Goal: Information Seeking & Learning: Find specific fact

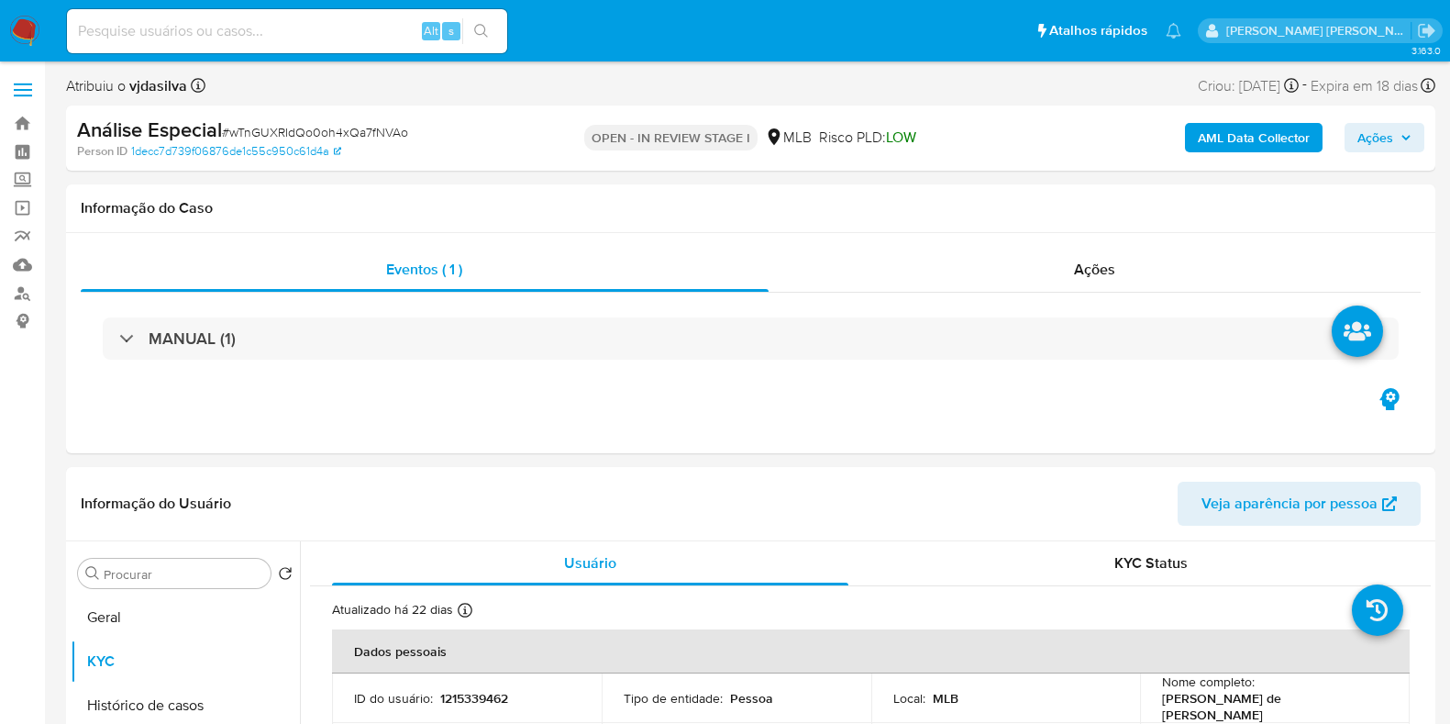
select select "10"
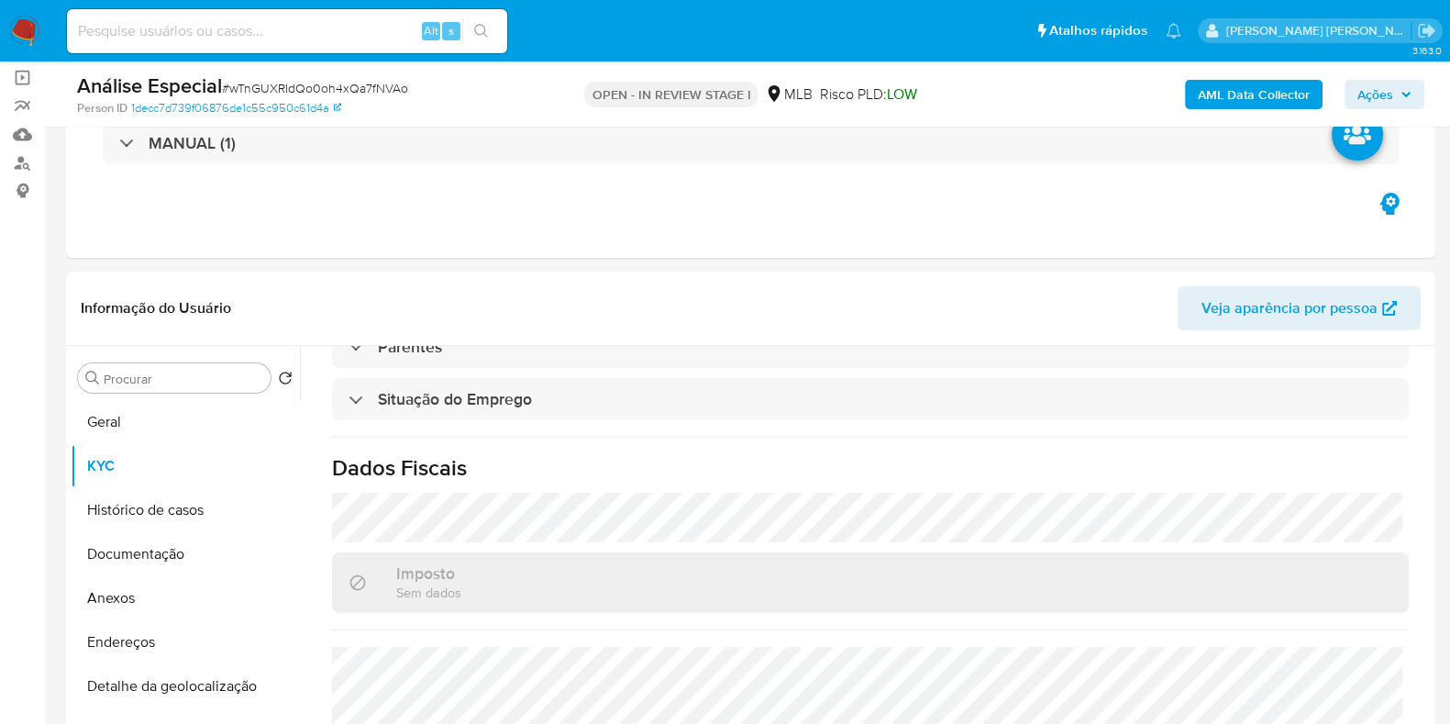
scroll to position [210, 0]
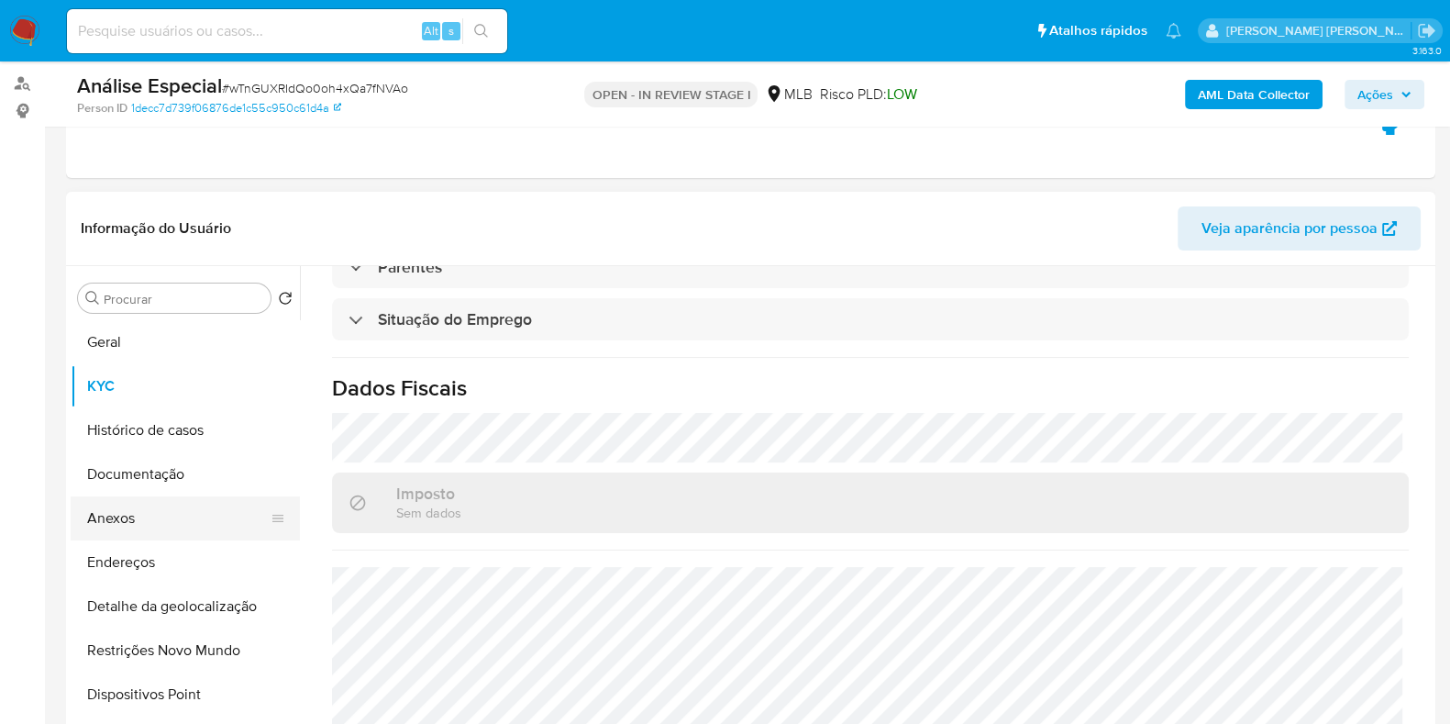
click at [205, 501] on button "Anexos" at bounding box center [178, 518] width 215 height 44
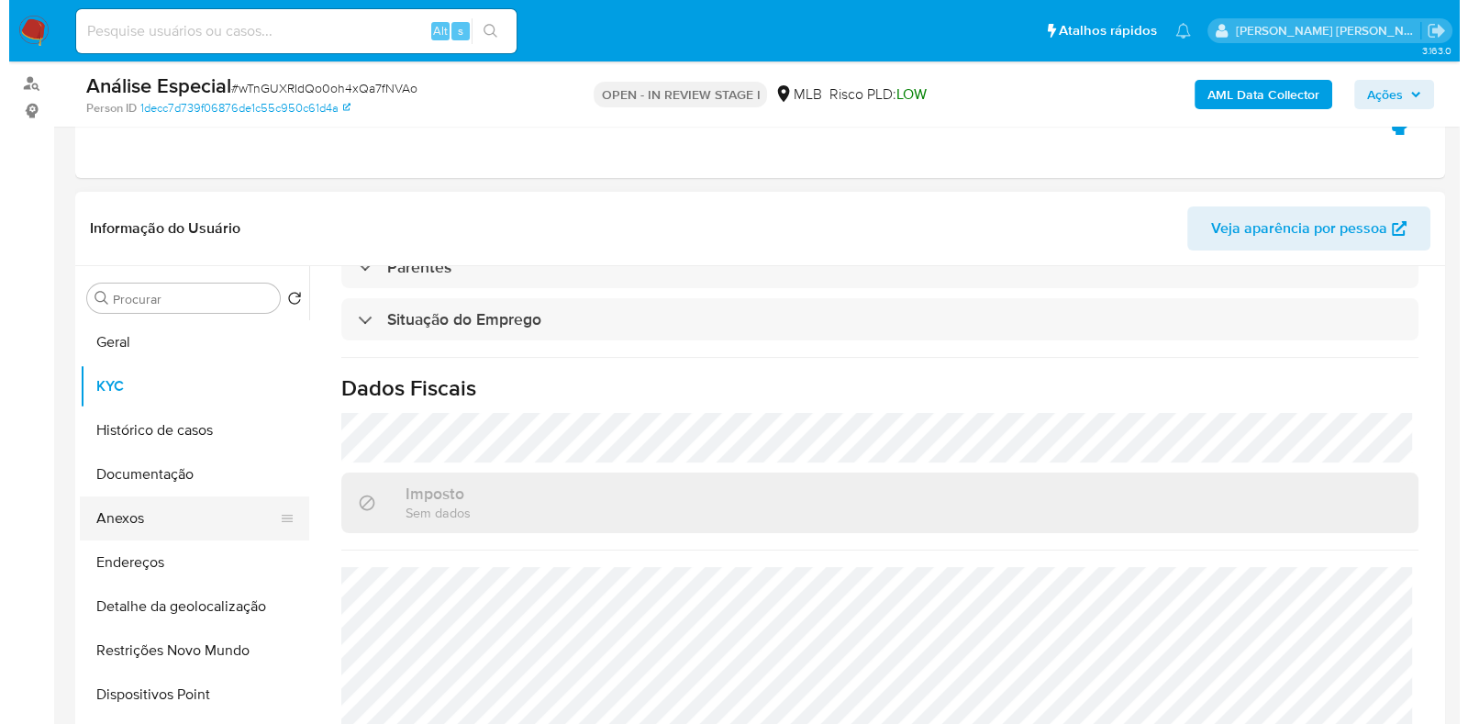
scroll to position [0, 0]
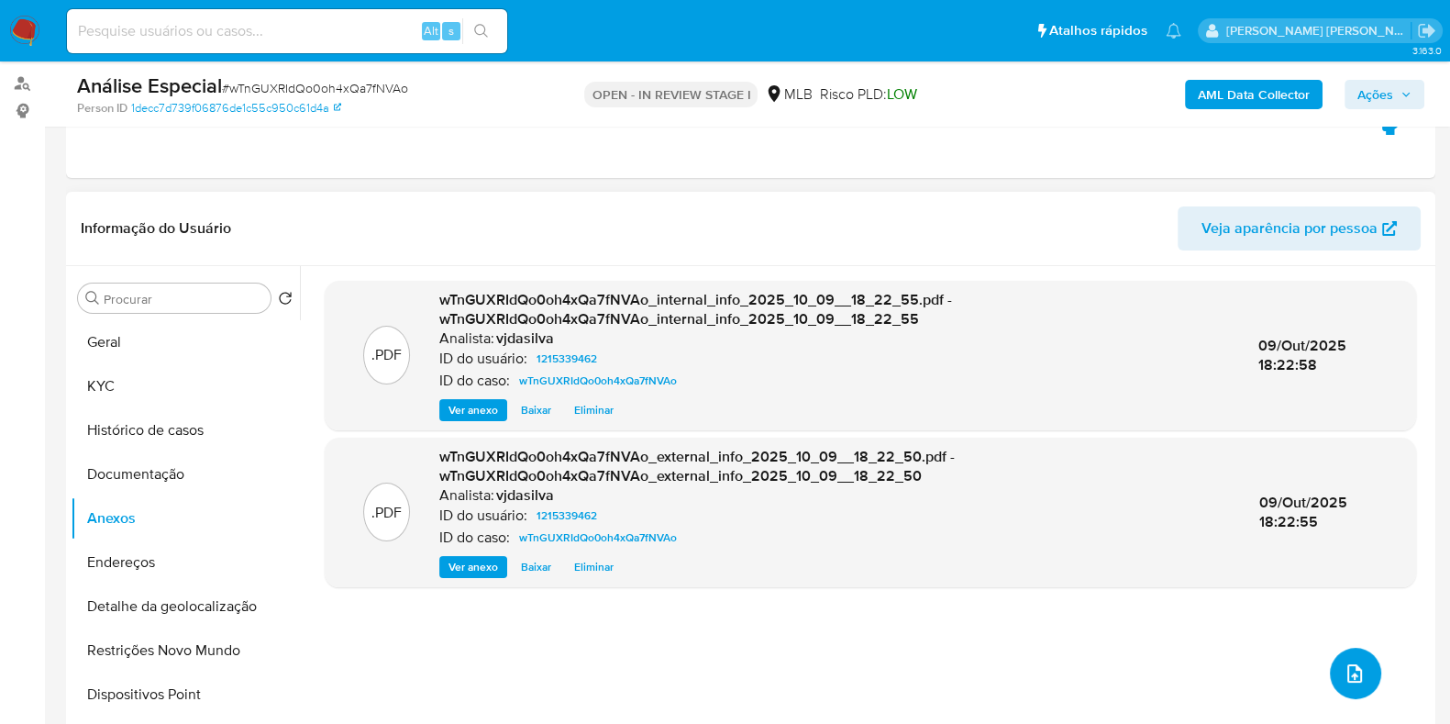
click at [1363, 664] on button "upload-file" at bounding box center [1355, 673] width 51 height 51
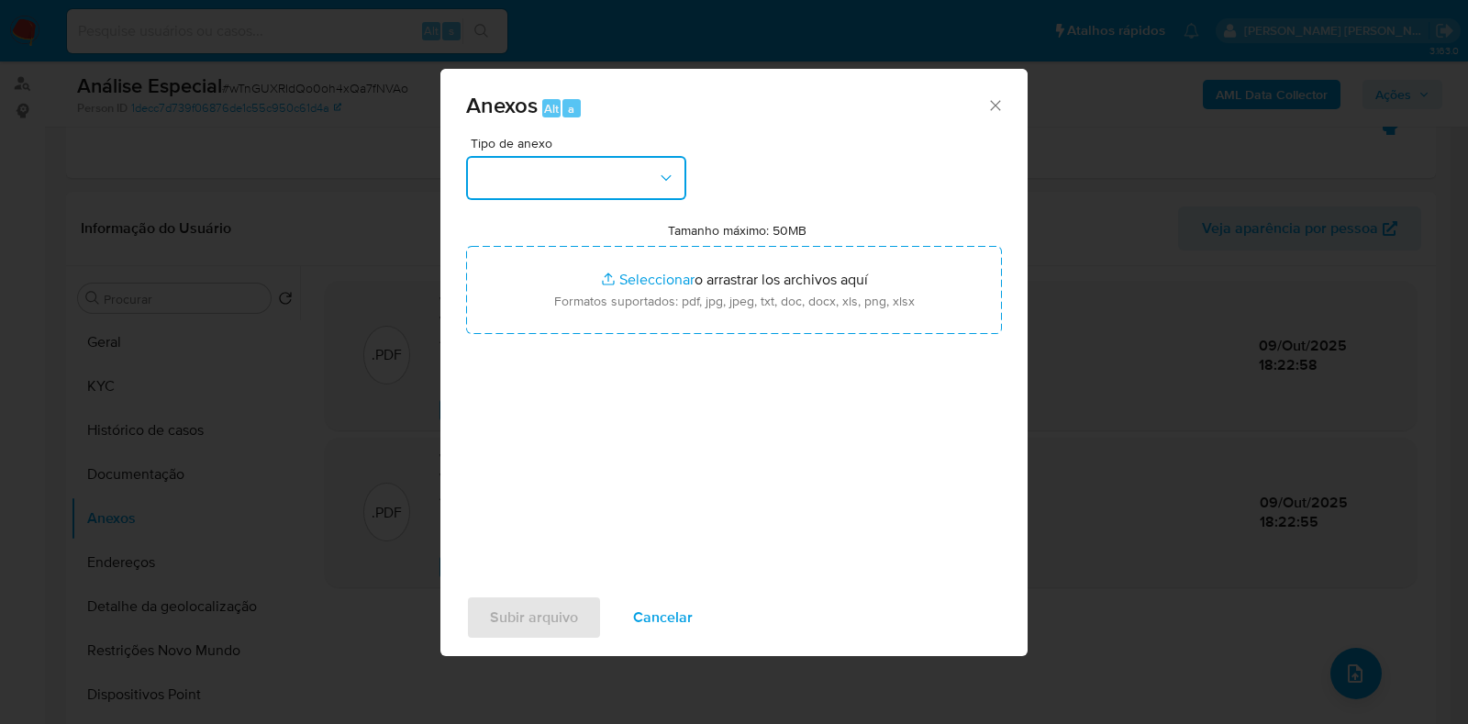
click at [670, 172] on icon "button" at bounding box center [666, 178] width 18 height 18
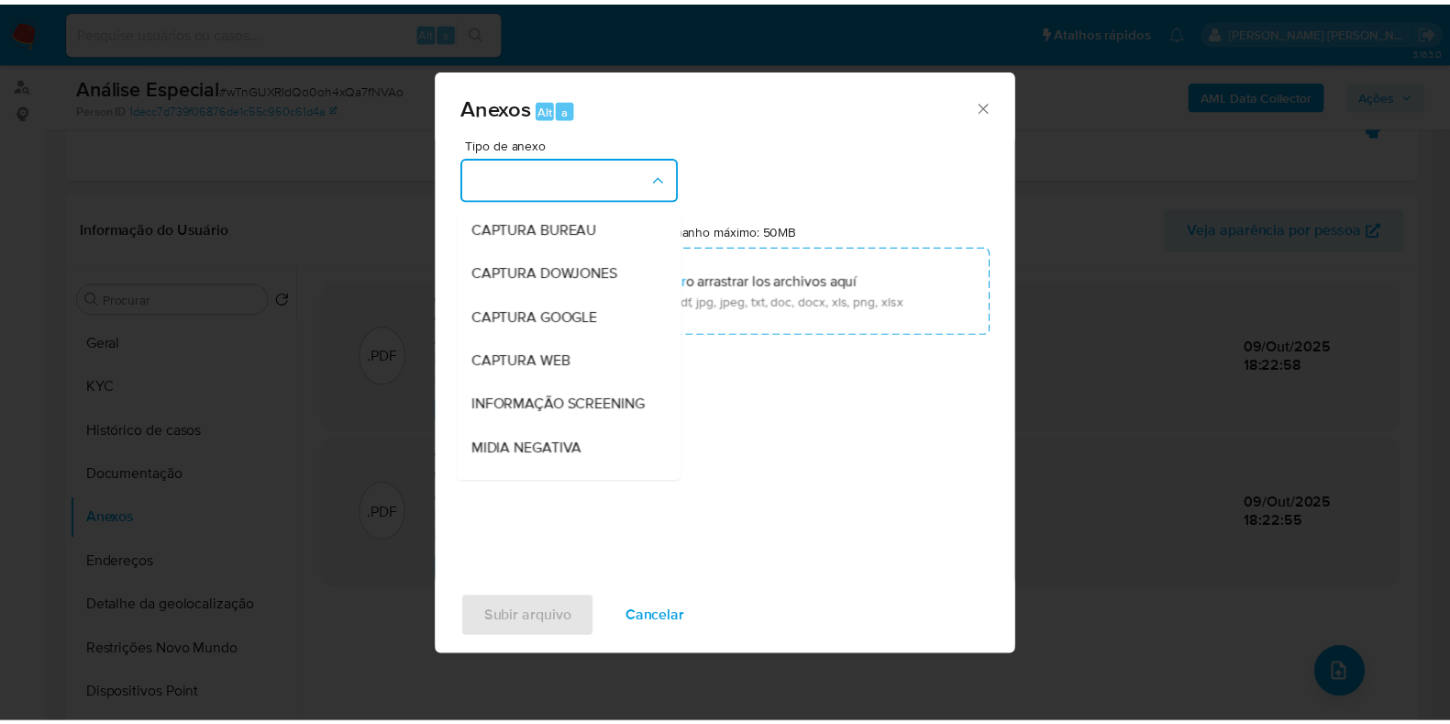
scroll to position [283, 0]
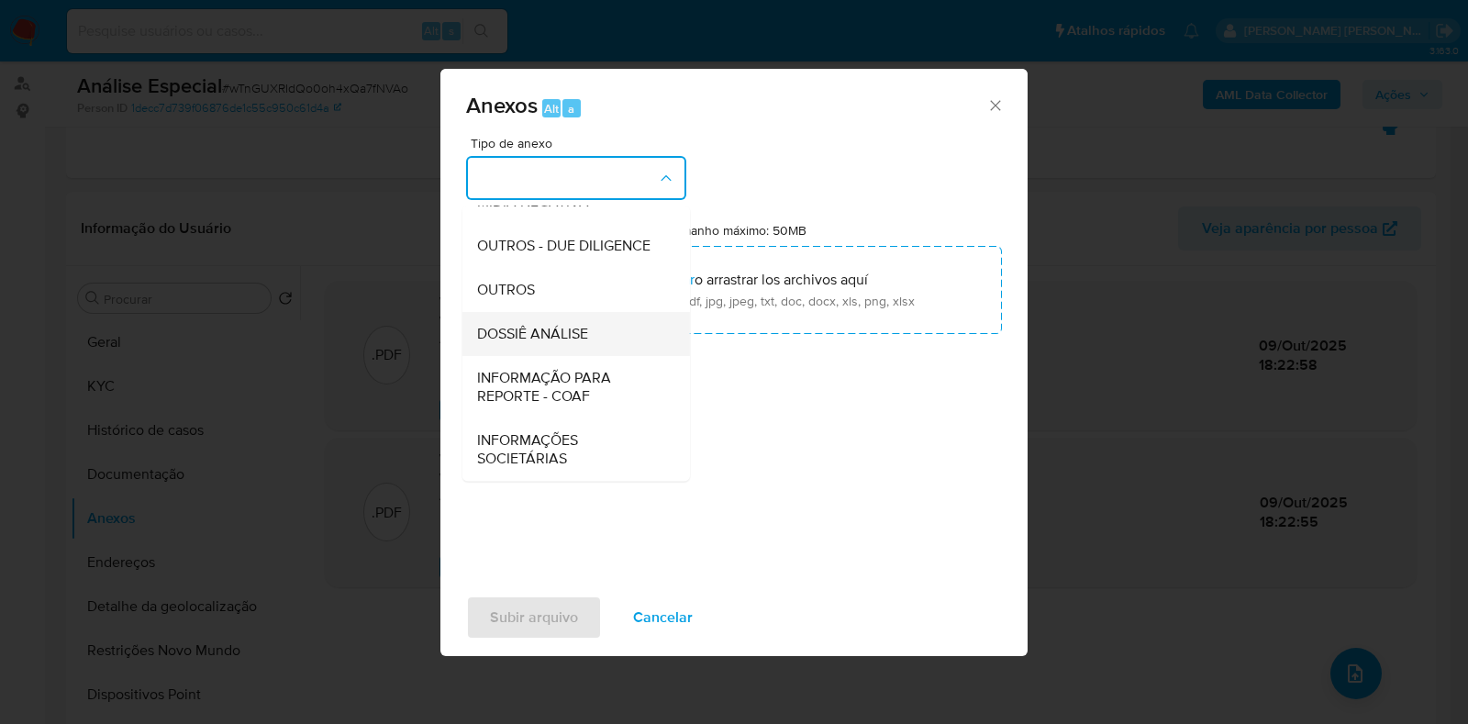
click at [591, 318] on div "DOSSIÊ ANÁLISE" at bounding box center [570, 334] width 187 height 44
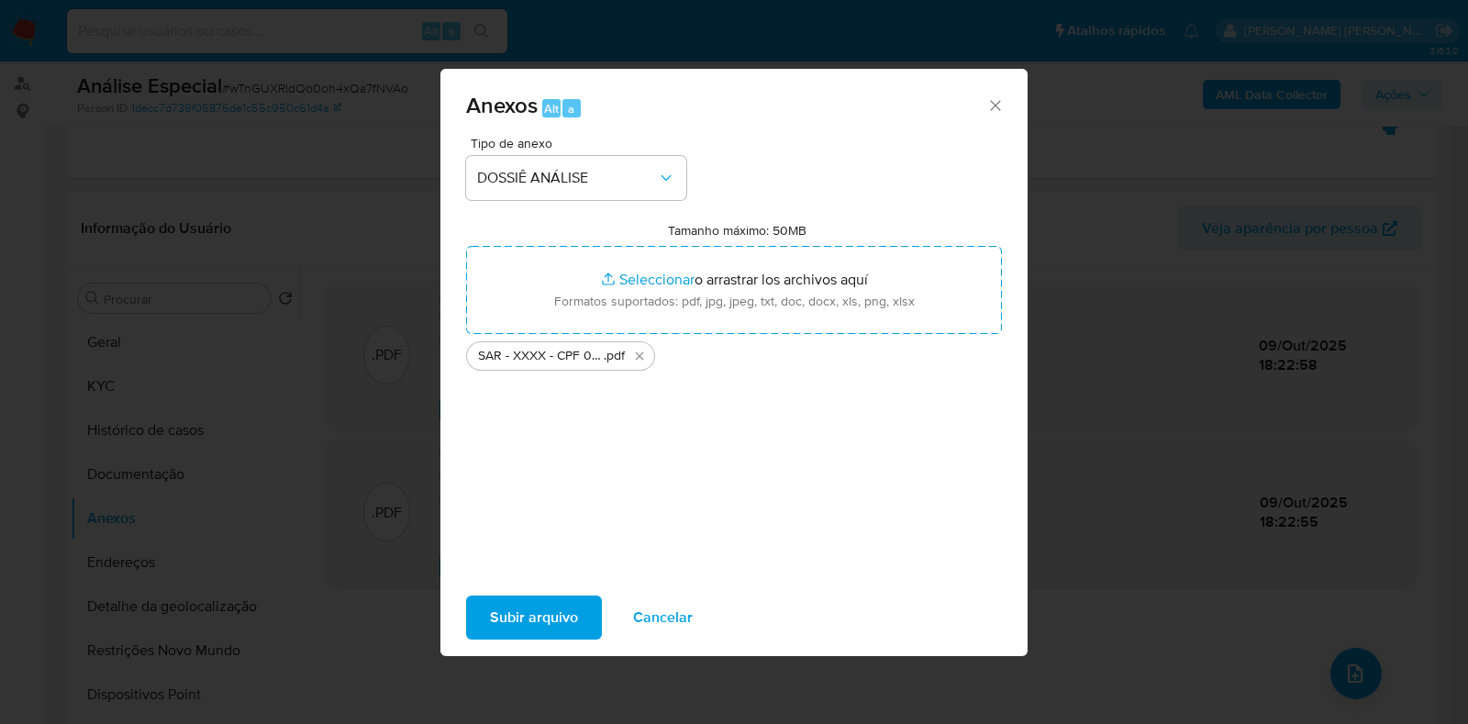
click at [549, 618] on span "Subir arquivo" at bounding box center [534, 617] width 88 height 40
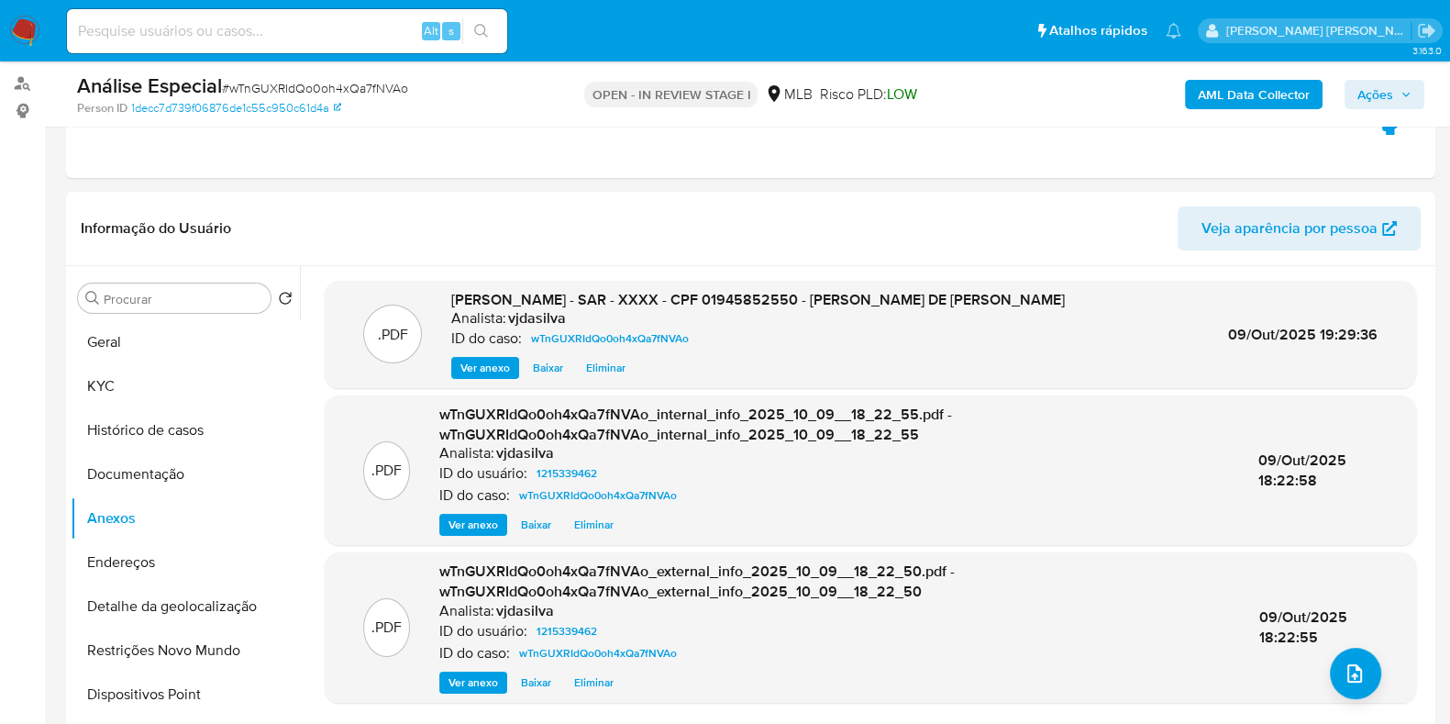
click at [1390, 84] on span "Ações" at bounding box center [1376, 94] width 36 height 29
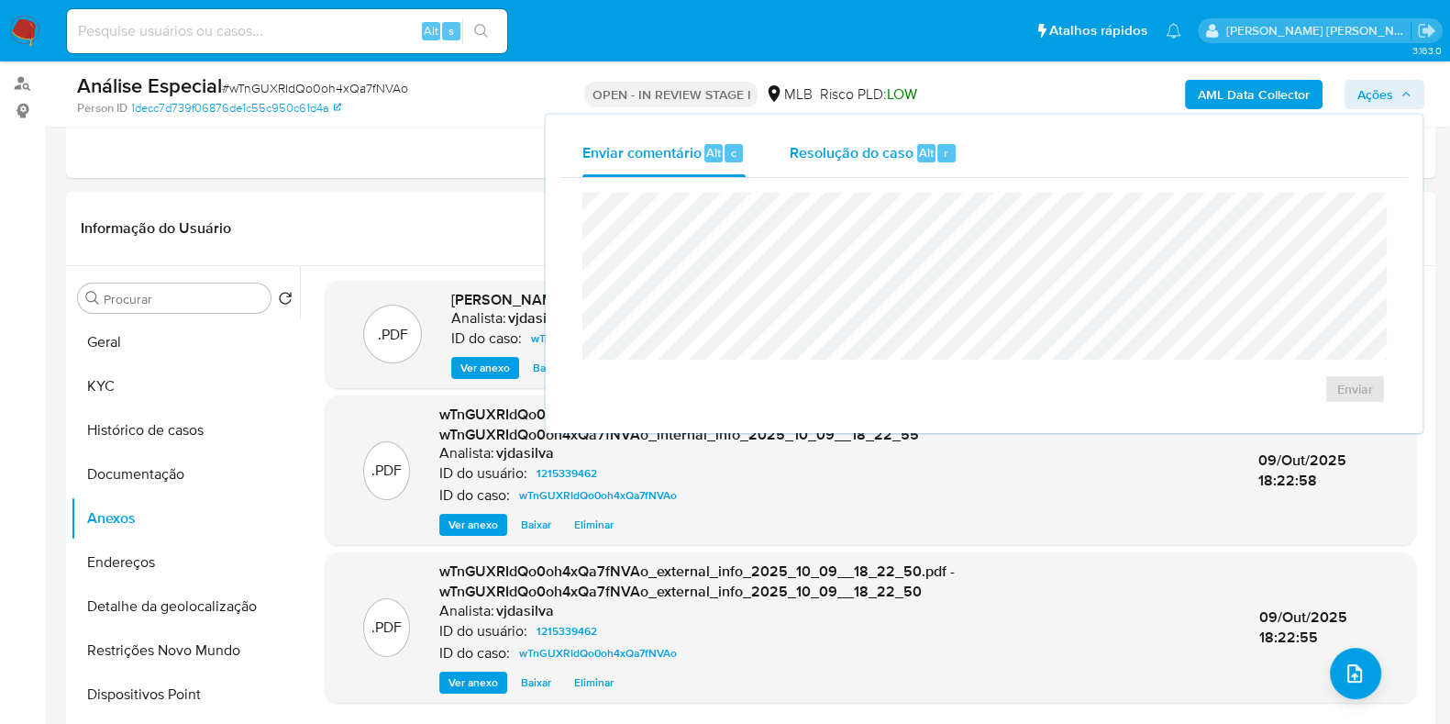
click at [895, 144] on span "Resolução do caso" at bounding box center [852, 151] width 124 height 21
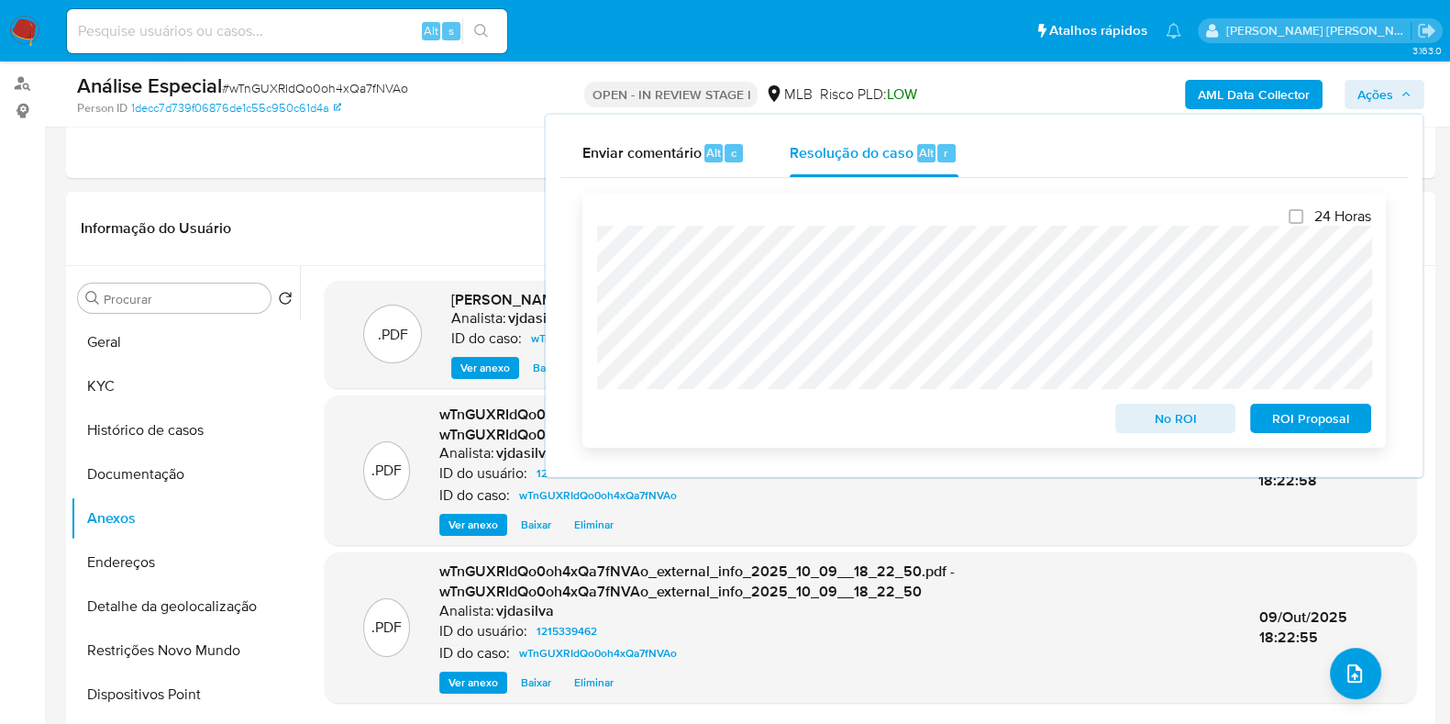
click at [1323, 422] on span "ROI Proposal" at bounding box center [1310, 418] width 95 height 26
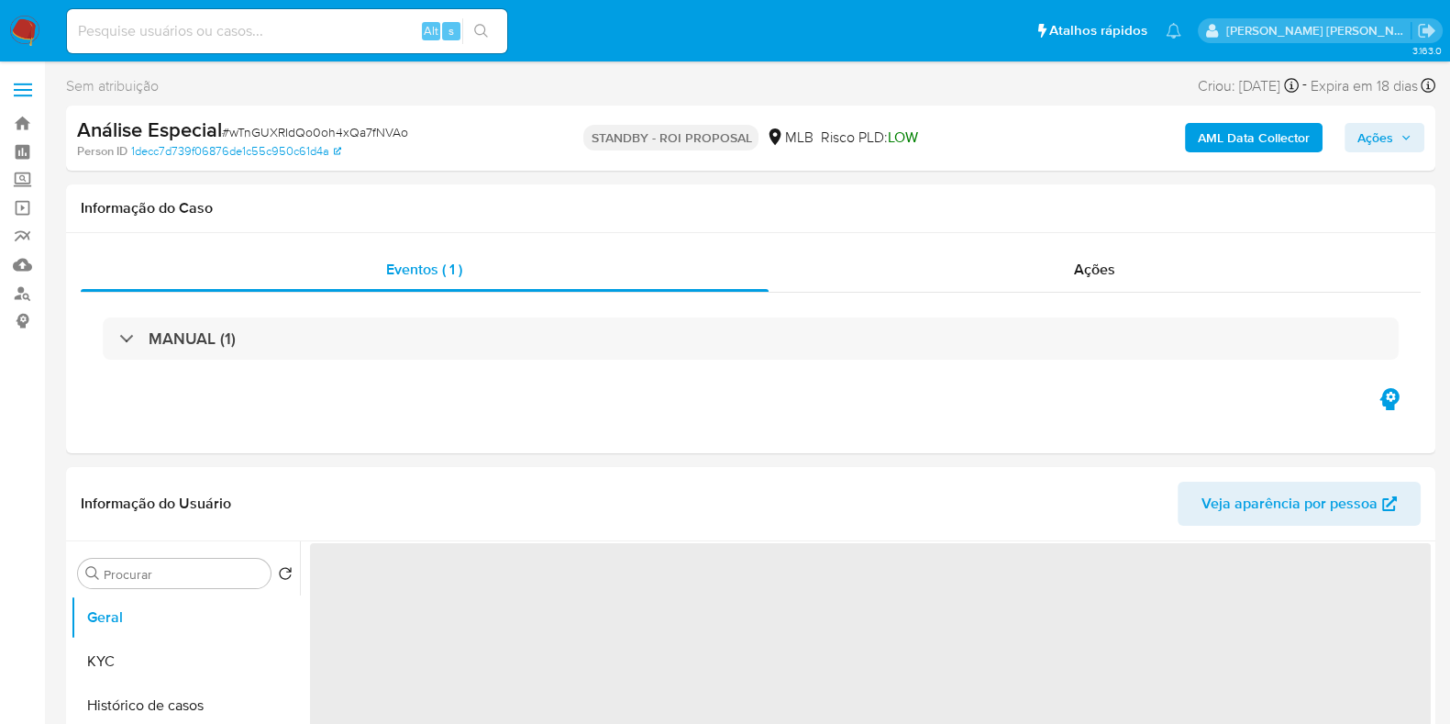
select select "10"
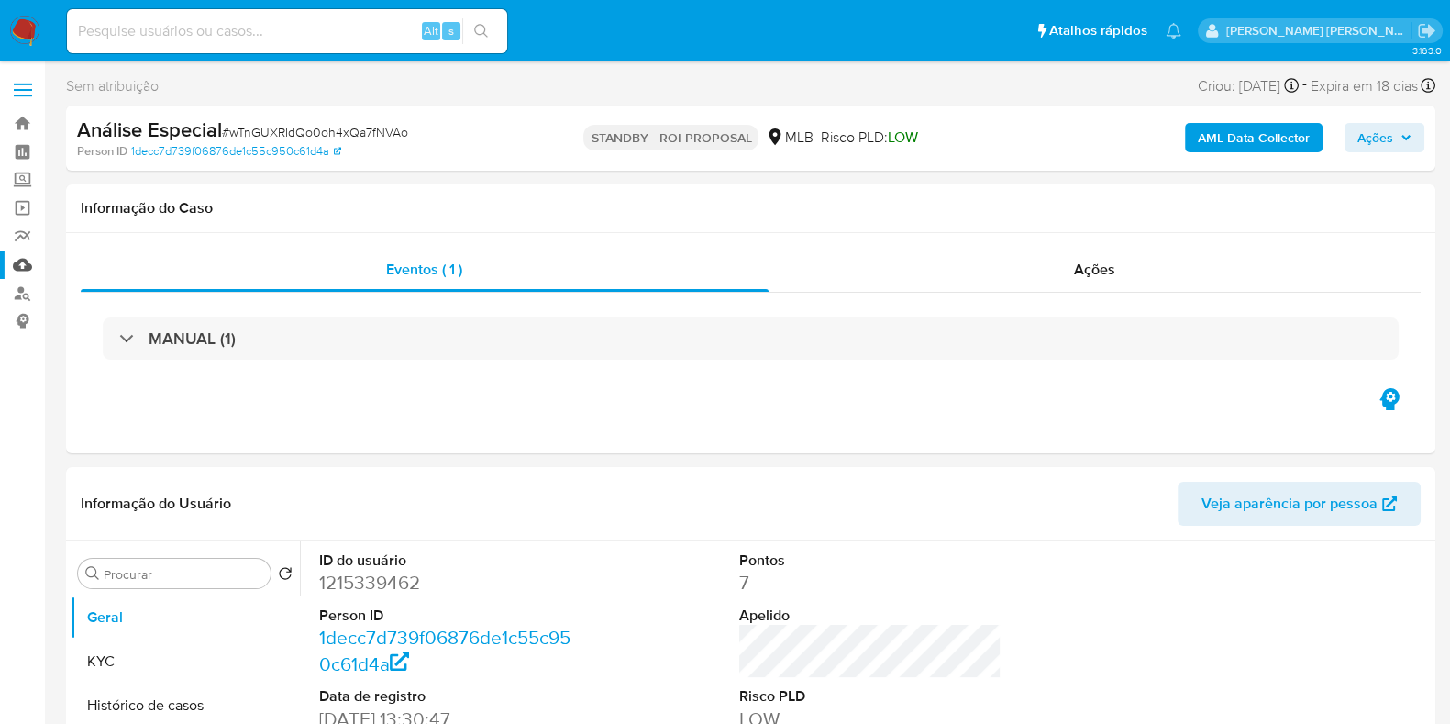
click at [22, 262] on link "Mulan" at bounding box center [109, 264] width 218 height 28
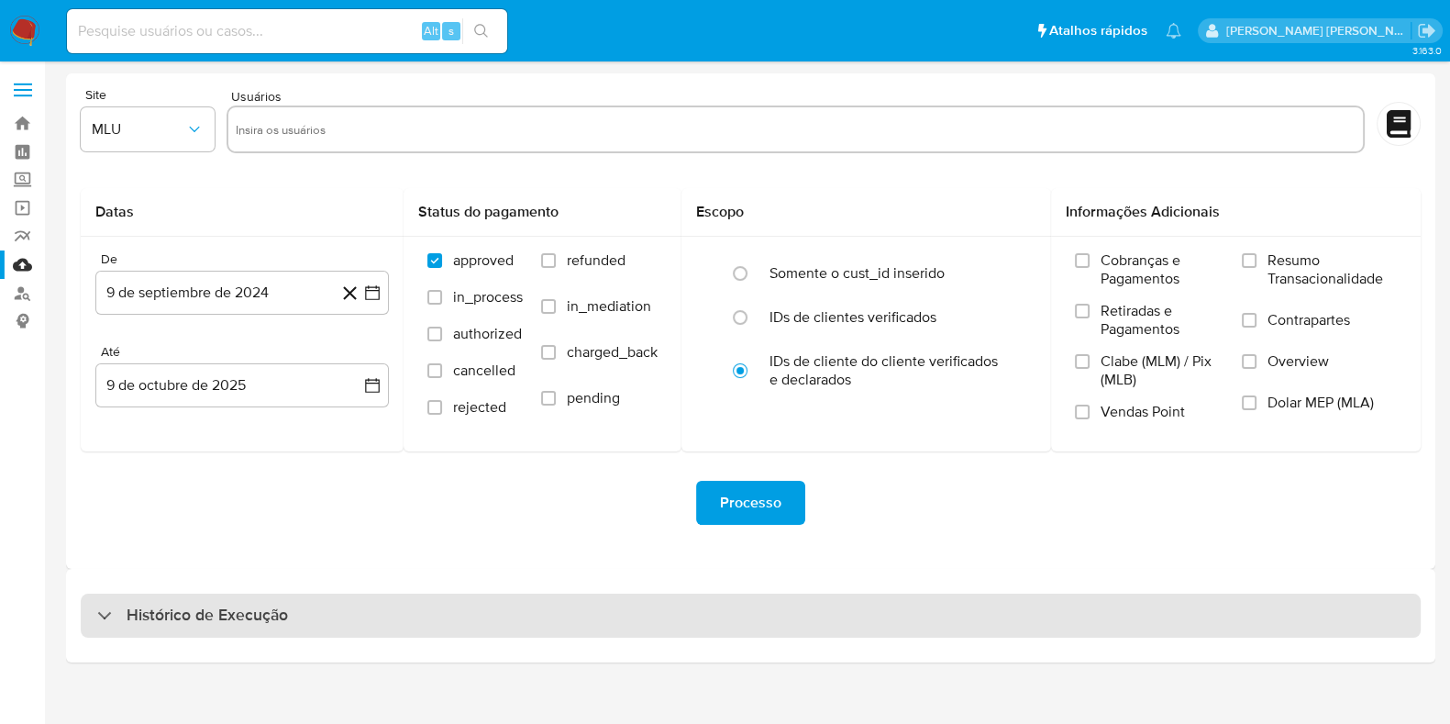
click at [1099, 613] on div "Histórico de Execução" at bounding box center [751, 616] width 1340 height 44
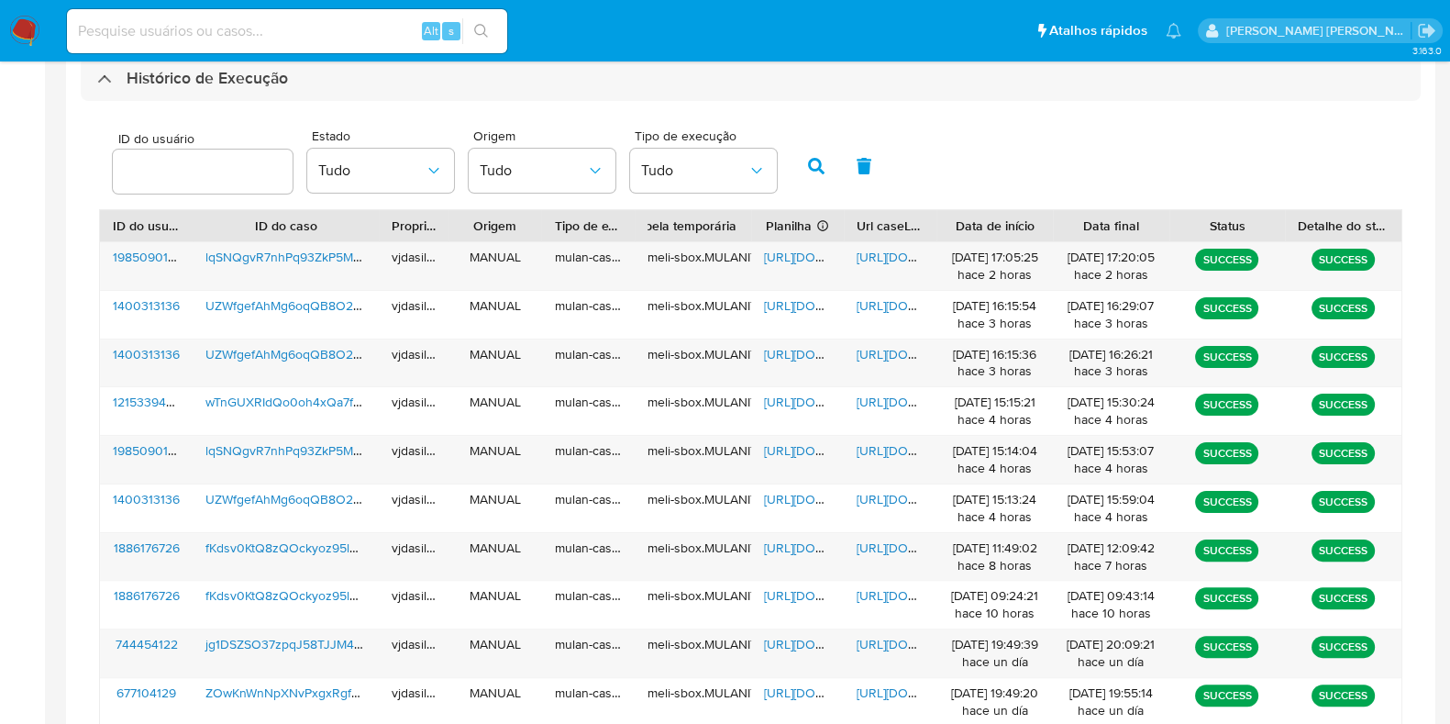
scroll to position [705, 0]
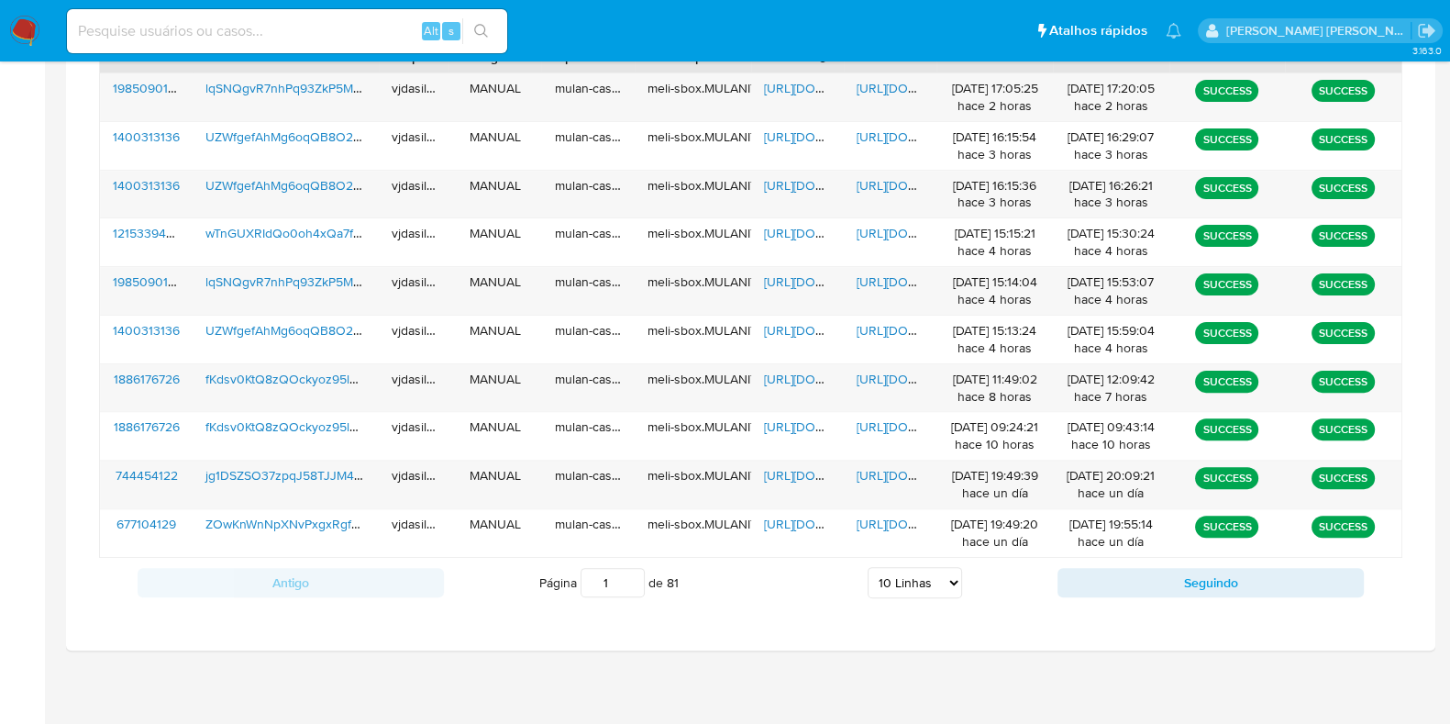
click at [927, 572] on select "5 Linhas 10 Linhas 20 Linhas 25 Linhas 50 Linhas 100 Linhas" at bounding box center [915, 582] width 94 height 31
select select "100"
click at [868, 567] on select "5 Linhas 10 Linhas 20 Linhas 25 Linhas 50 Linhas 100 Linhas" at bounding box center [915, 582] width 94 height 31
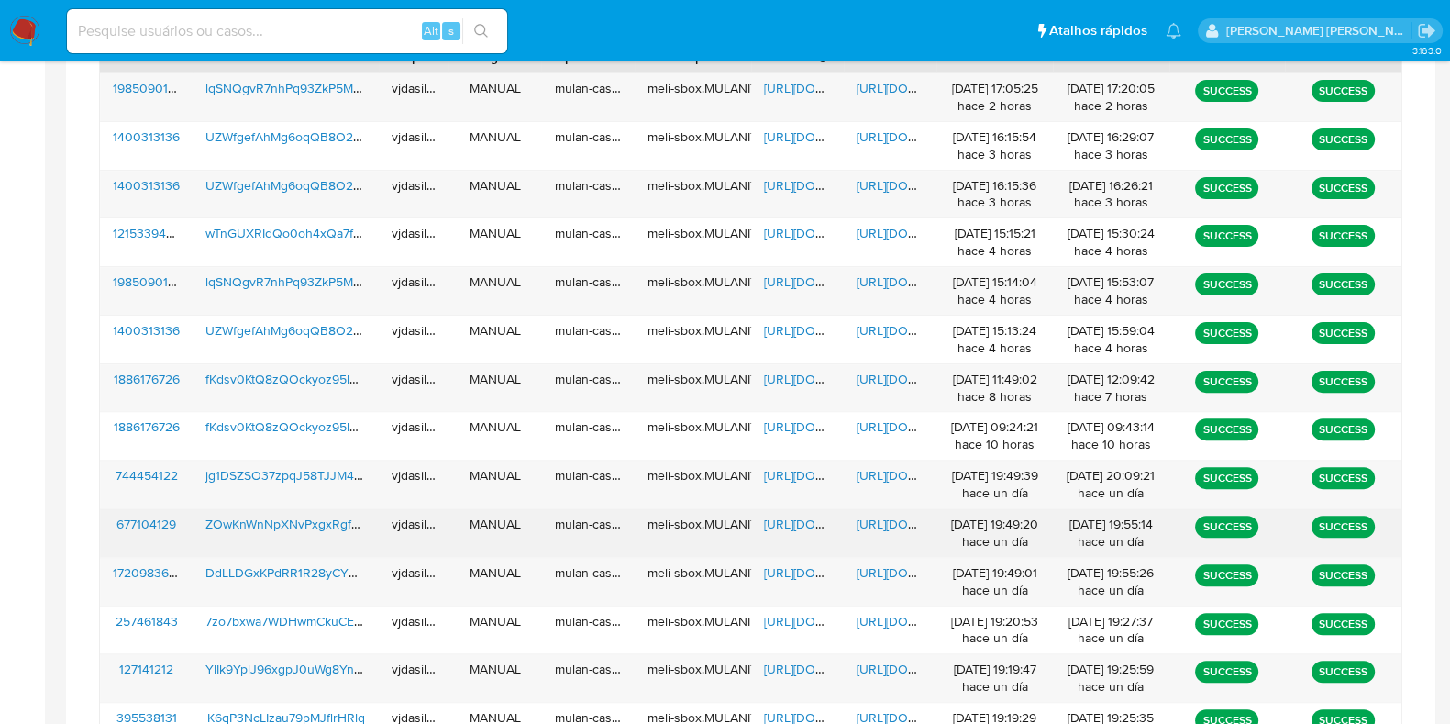
scroll to position [2119, 0]
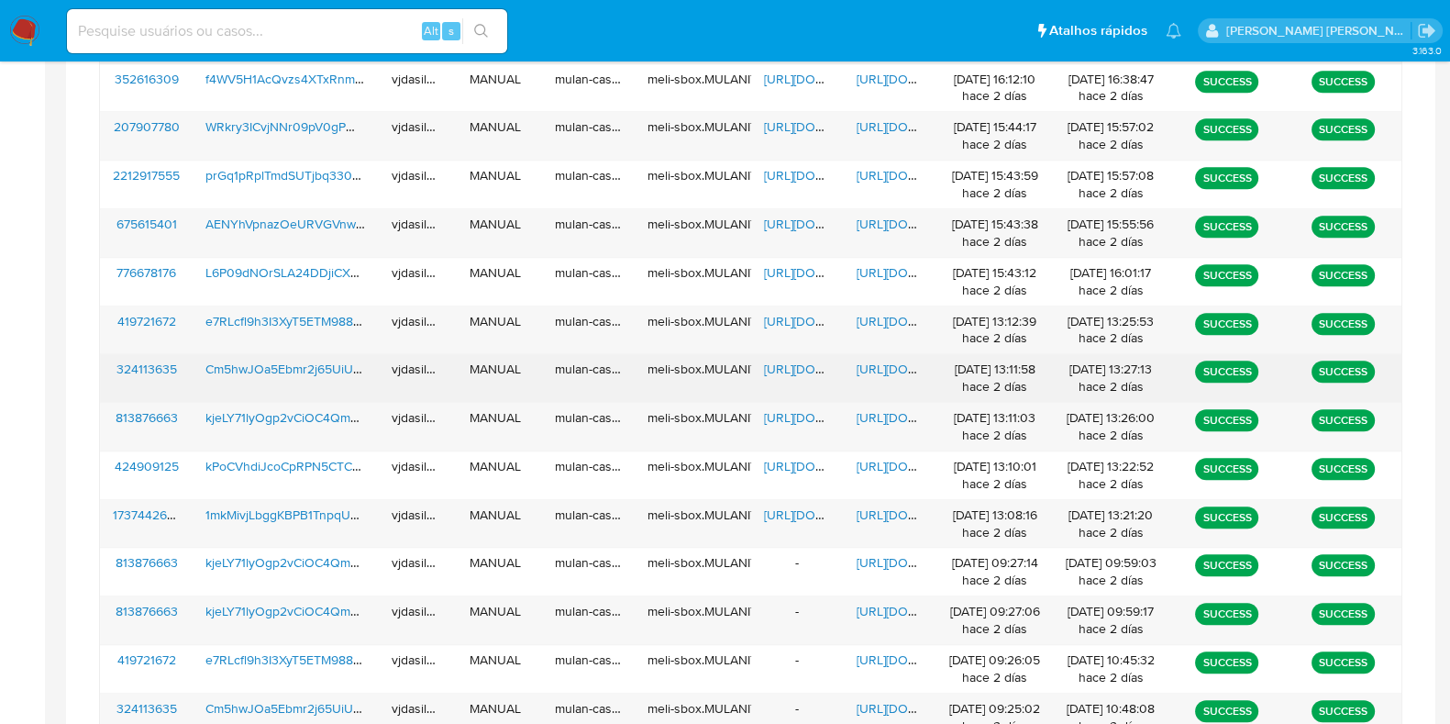
click at [889, 354] on div "https://docs.google.com/document/d/1NyqLhHw0aNK4D-ZLP0KUi5k83nKfG5QFW73uRLEoDqQ…" at bounding box center [890, 378] width 93 height 48
click at [891, 360] on span "https://docs.google.com/document/d/1NyqLhHw0aNK4D-ZLP0KUi5k83nKfG5QFW73uRLEoDqQ…" at bounding box center [920, 369] width 127 height 18
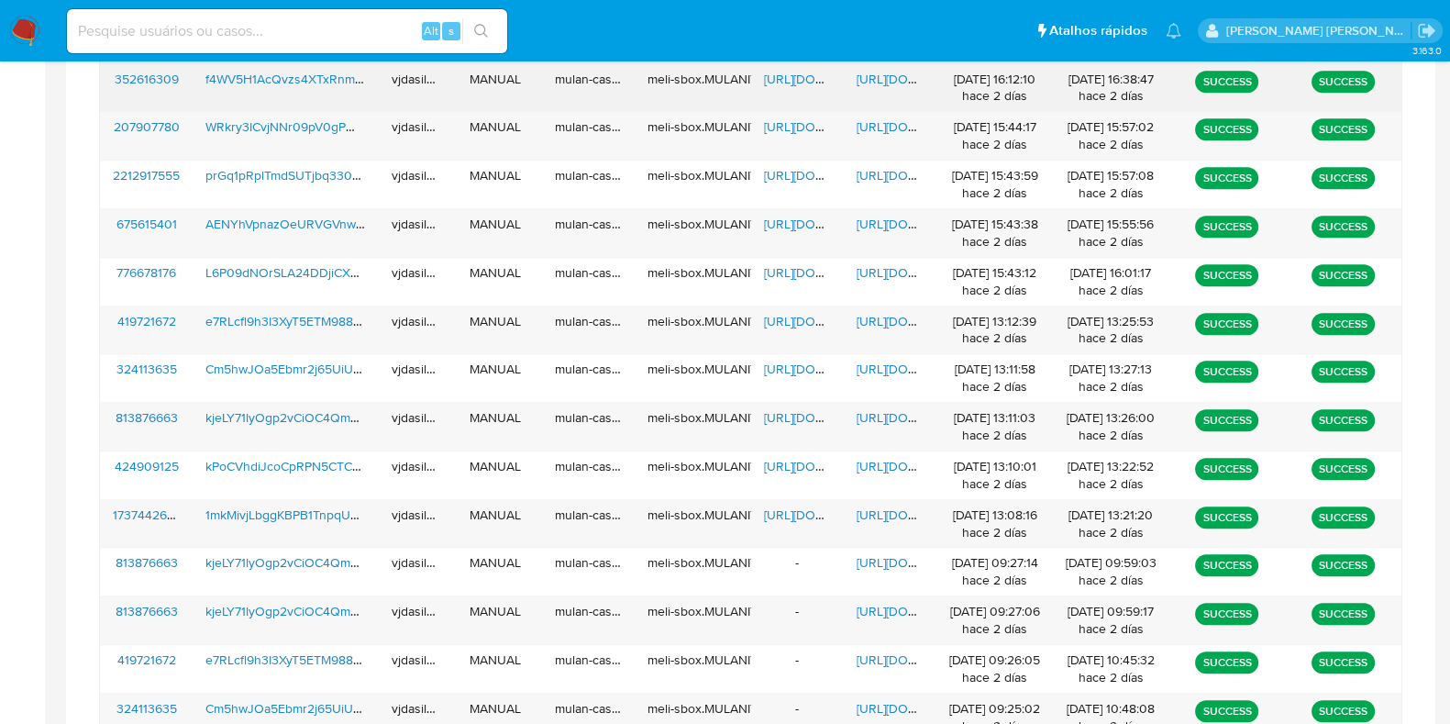
click at [563, 93] on div "mulan-caselog" at bounding box center [587, 88] width 93 height 48
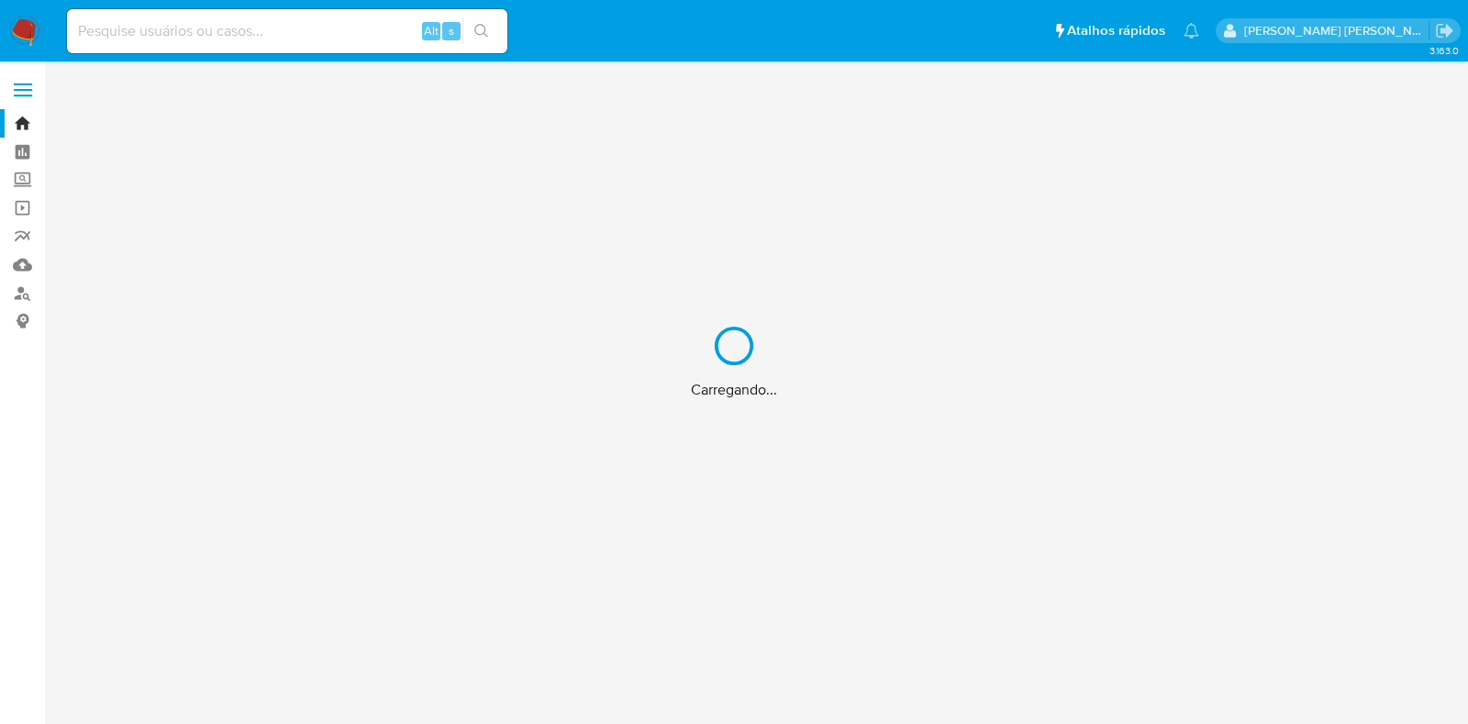
click at [336, 37] on div "Carregando..." at bounding box center [734, 362] width 1468 height 724
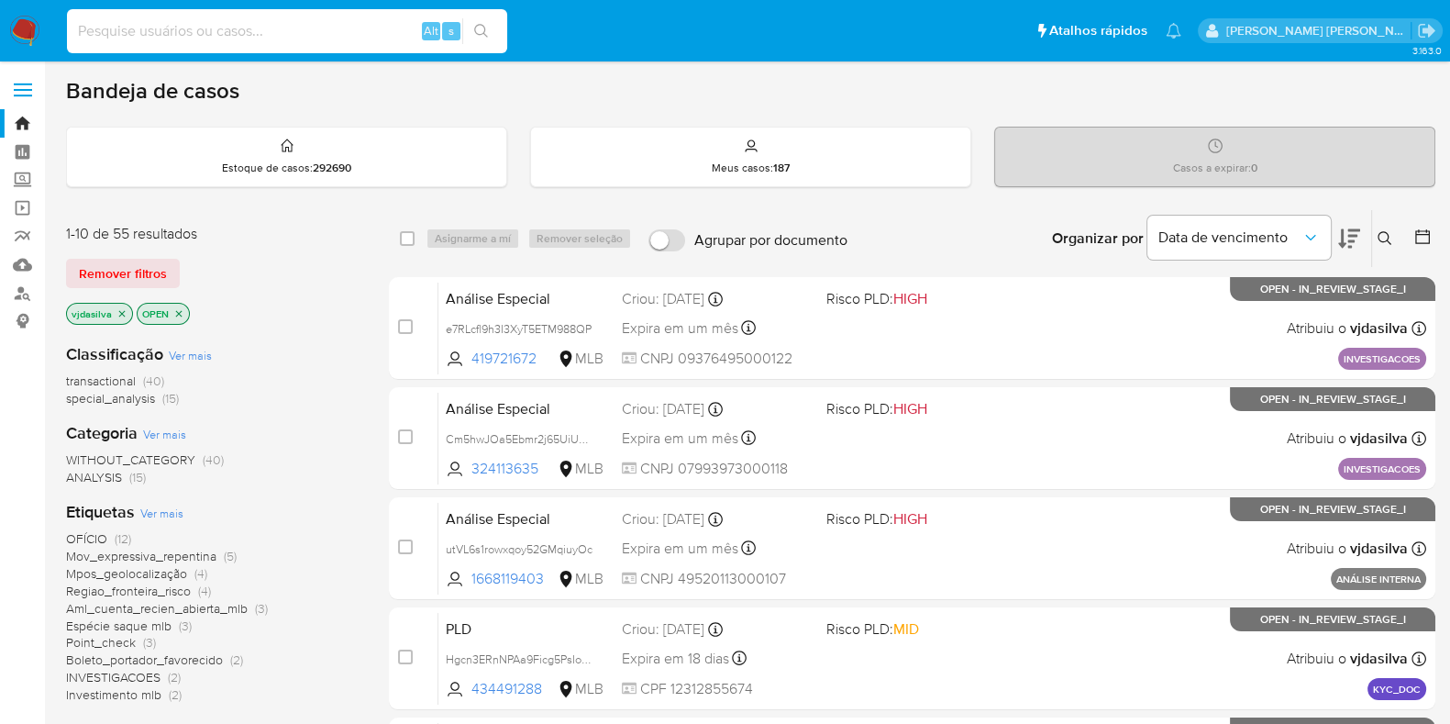
click at [336, 37] on input at bounding box center [287, 31] width 440 height 24
paste input "655615691"
type input "655615691"
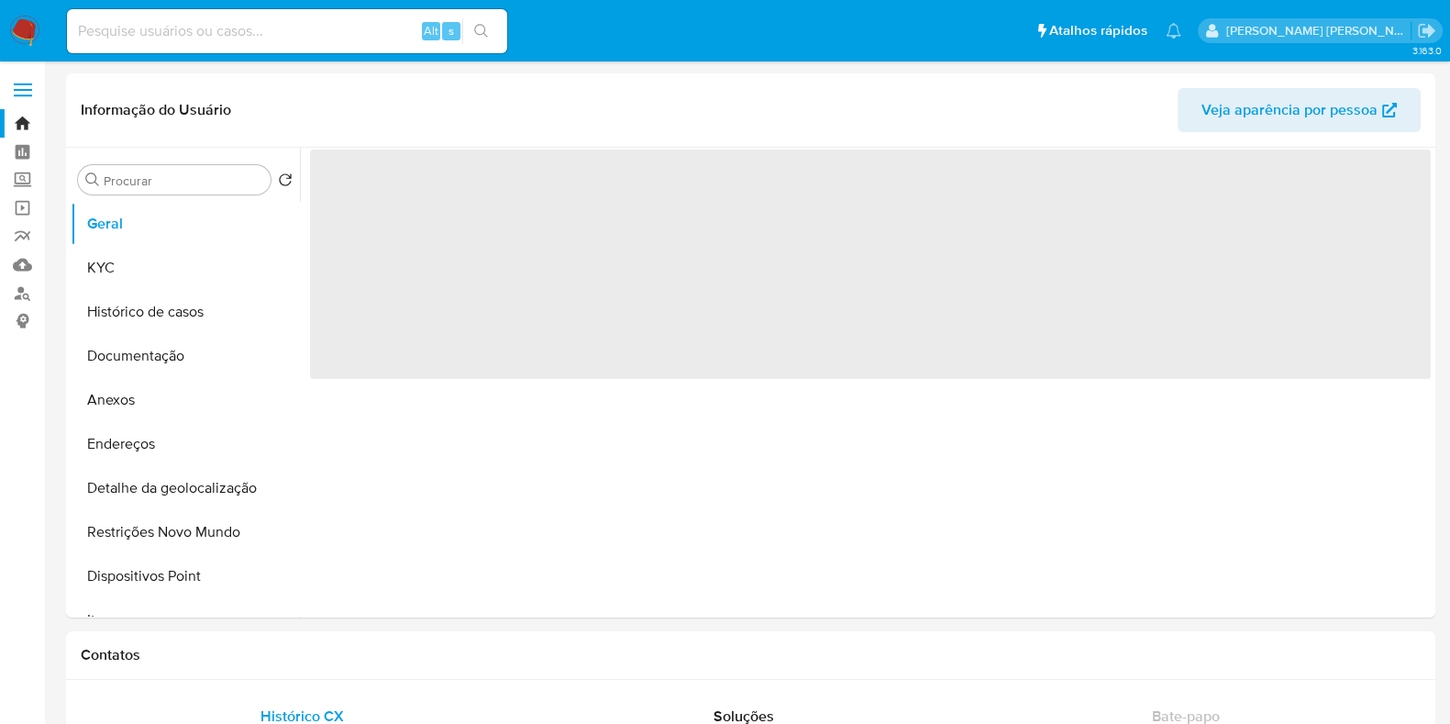
select select "10"
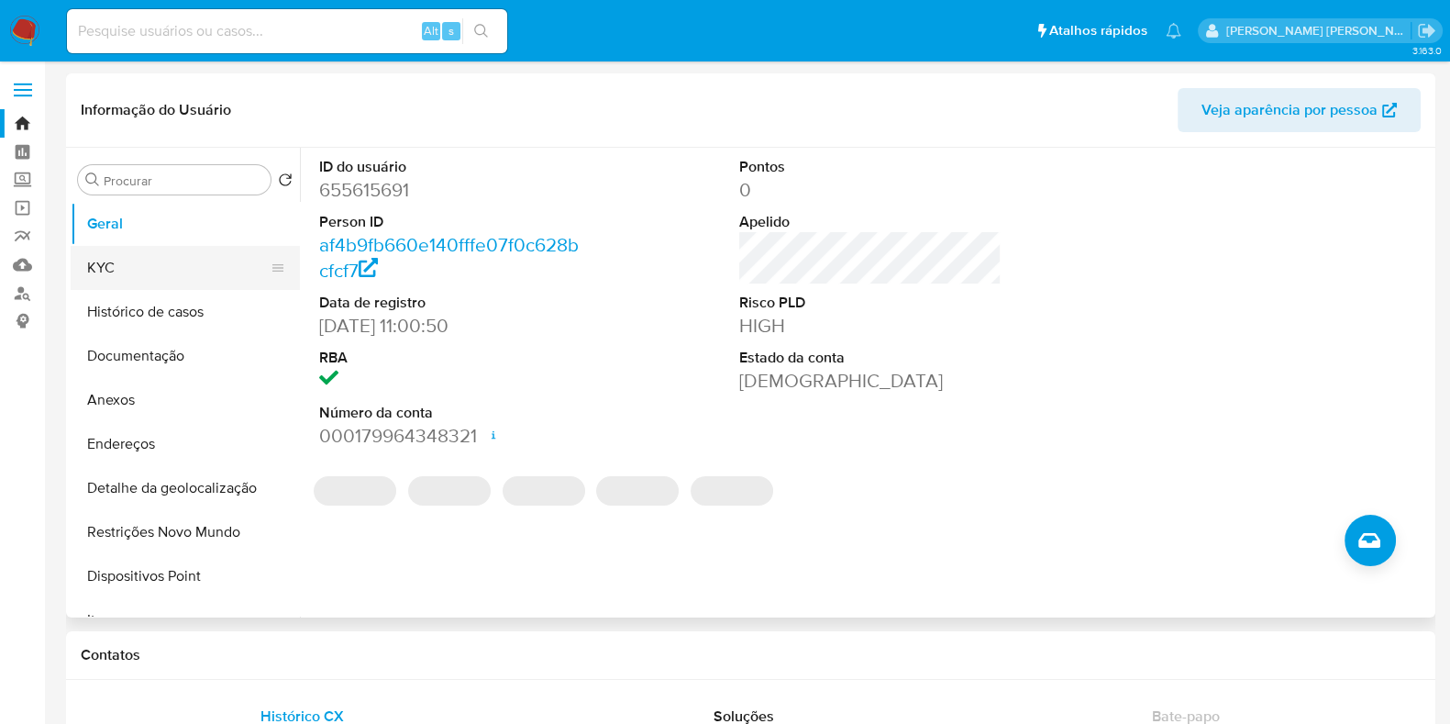
click at [199, 259] on button "KYC" at bounding box center [178, 268] width 215 height 44
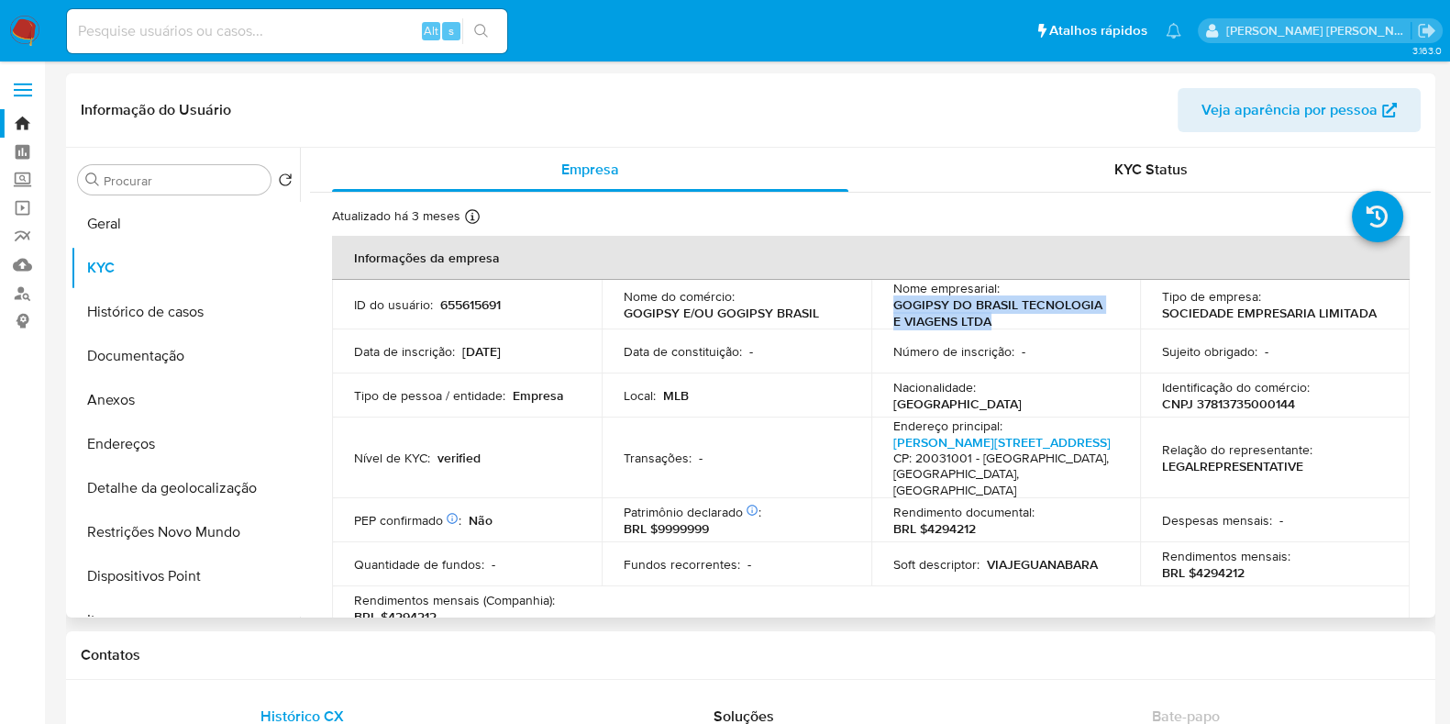
drag, startPoint x: 990, startPoint y: 320, endPoint x: 881, endPoint y: 306, distance: 110.0
click at [881, 306] on td "Nome empresarial : GOGIPSY DO BRASIL TECNOLOGIA E VIAGENS LTDA" at bounding box center [1006, 305] width 270 height 50
copy p "GOGIPSY DO BRASIL TECNOLOGIA E VIAGENS LTDA"
